Goal: Check status

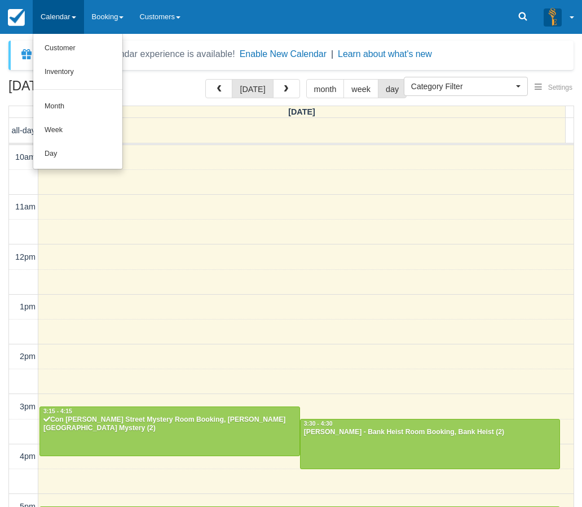
select select
click at [60, 148] on link "Day" at bounding box center [77, 154] width 89 height 24
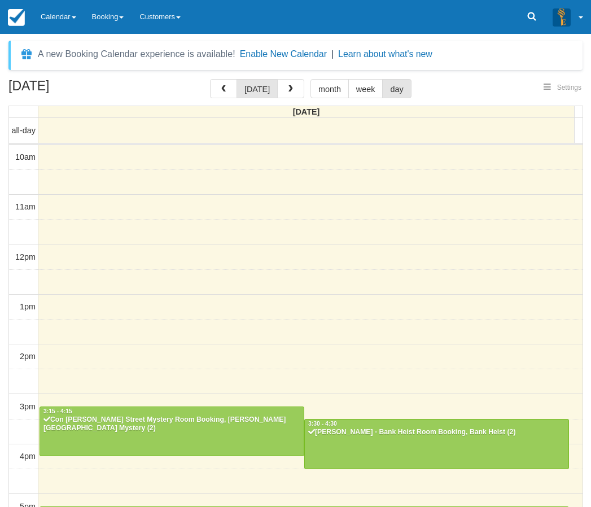
select select
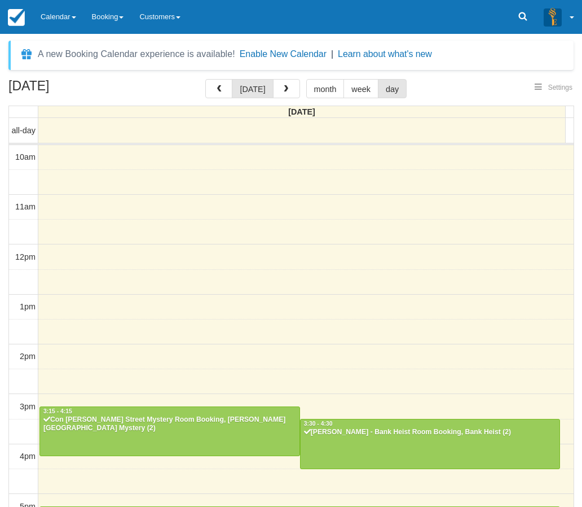
scroll to position [229, 0]
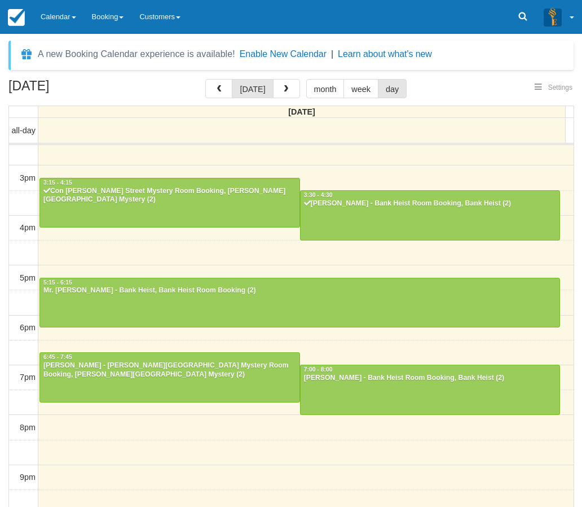
select select
click at [7, 395] on div "[DATE] [DATE] month week day [DATE] all-day 10am 11am 12pm 1pm 2pm 3pm 4pm 5pm …" at bounding box center [291, 309] width 582 height 461
click at [2, 168] on div "September 6, 2025 today month week day Saturday all-day 10am 11am 12pm 1pm 2pm …" at bounding box center [291, 309] width 582 height 461
click at [50, 18] on link "Calendar" at bounding box center [58, 17] width 51 height 34
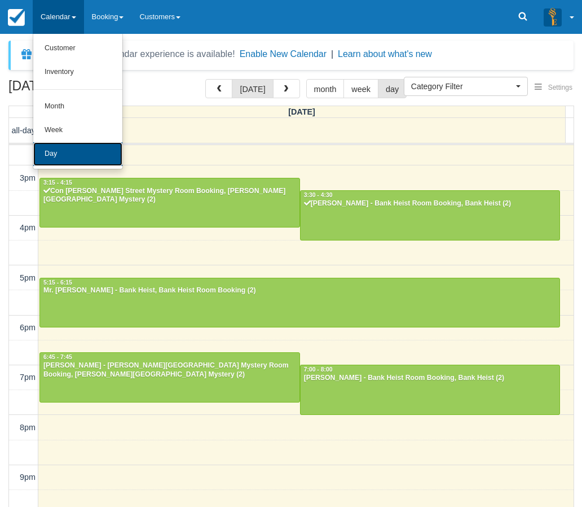
click at [65, 154] on link "Day" at bounding box center [77, 154] width 89 height 24
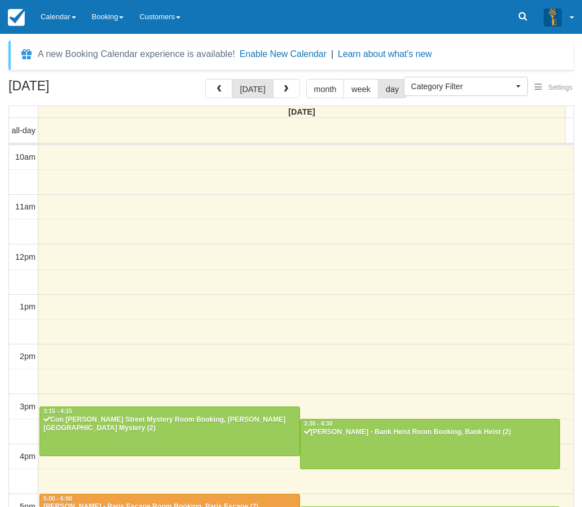
select select
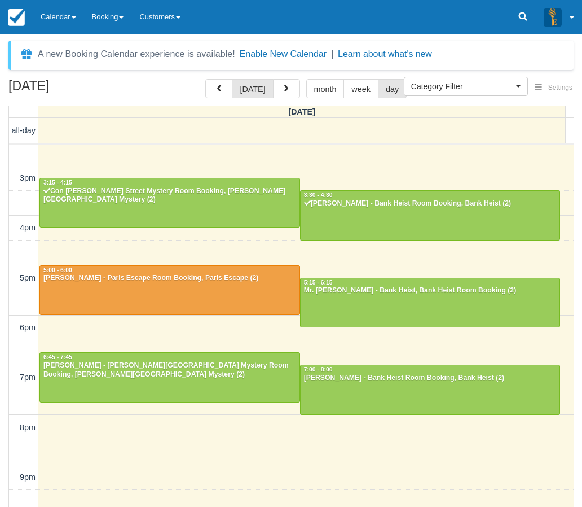
click at [1, 376] on div "[DATE] [DATE] month week day [DATE] all-day 10am 11am 12pm 1pm 2pm 3pm 4pm 5pm …" at bounding box center [291, 309] width 582 height 461
click at [0, 449] on div "[DATE] [DATE] month week day [DATE] all-day 10am 11am 12pm 1pm 2pm 3pm 4pm 5pm …" at bounding box center [291, 309] width 582 height 461
click at [206, 156] on div "10am 11am 12pm 1pm 2pm 3pm 4pm 5pm 6pm 7pm 8pm 9pm 10pm 3:15 - 4:15 Con [PERSON…" at bounding box center [291, 227] width 565 height 623
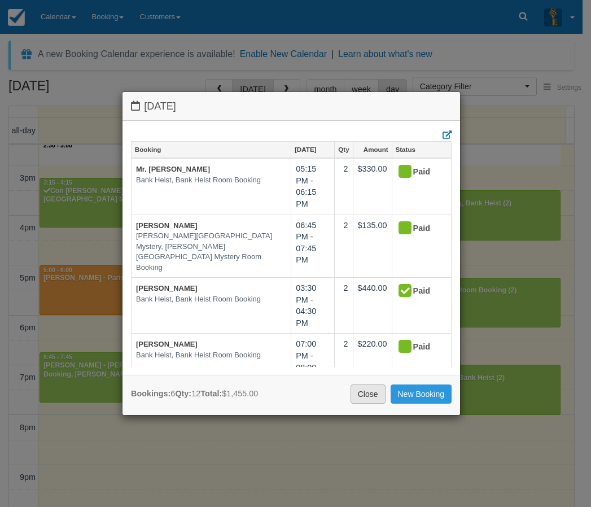
click at [365, 396] on link "Close" at bounding box center [367, 393] width 35 height 19
